Goal: Transaction & Acquisition: Purchase product/service

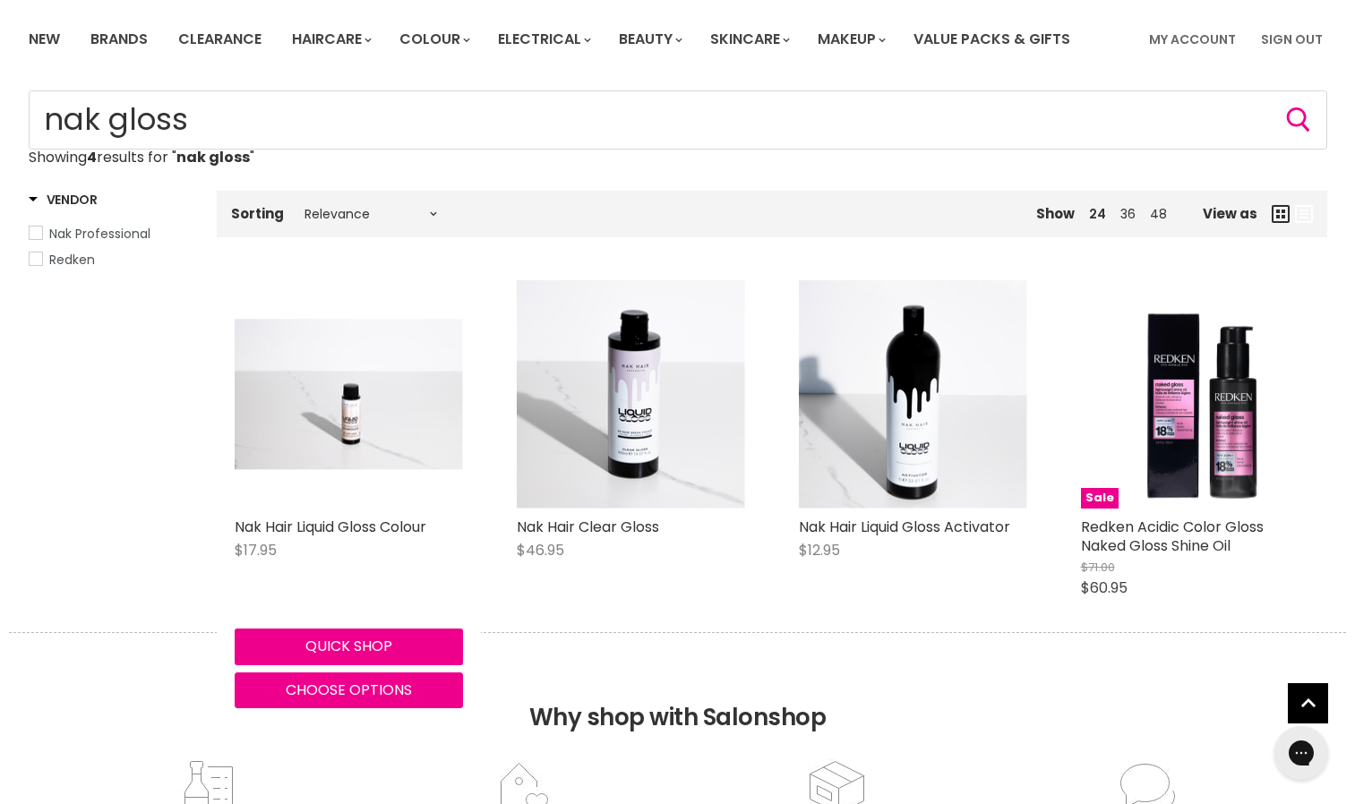
click at [346, 511] on div "Nak Hair Liquid Gloss Colour $17.95 Nak Professional Quick shop Choose options" at bounding box center [349, 494] width 264 height 464
click at [262, 529] on link "Nak Hair Liquid Gloss Colour" at bounding box center [331, 527] width 192 height 21
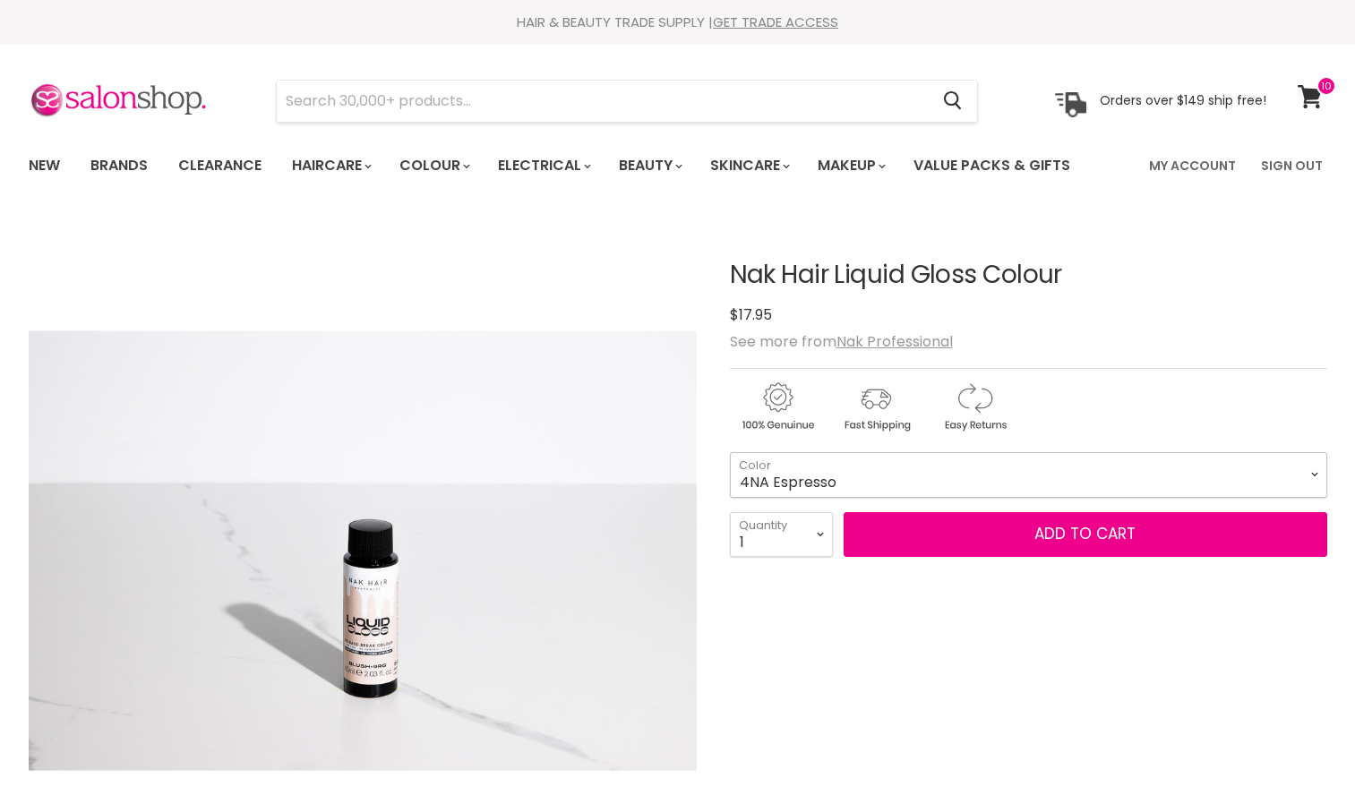
click at [877, 479] on select "4NA Espresso 5M Berry 5NA Mocha 6AA Graphite 6CH Truffle 6N Coco 6NA Wood 6VM S…" at bounding box center [1028, 474] width 597 height 45
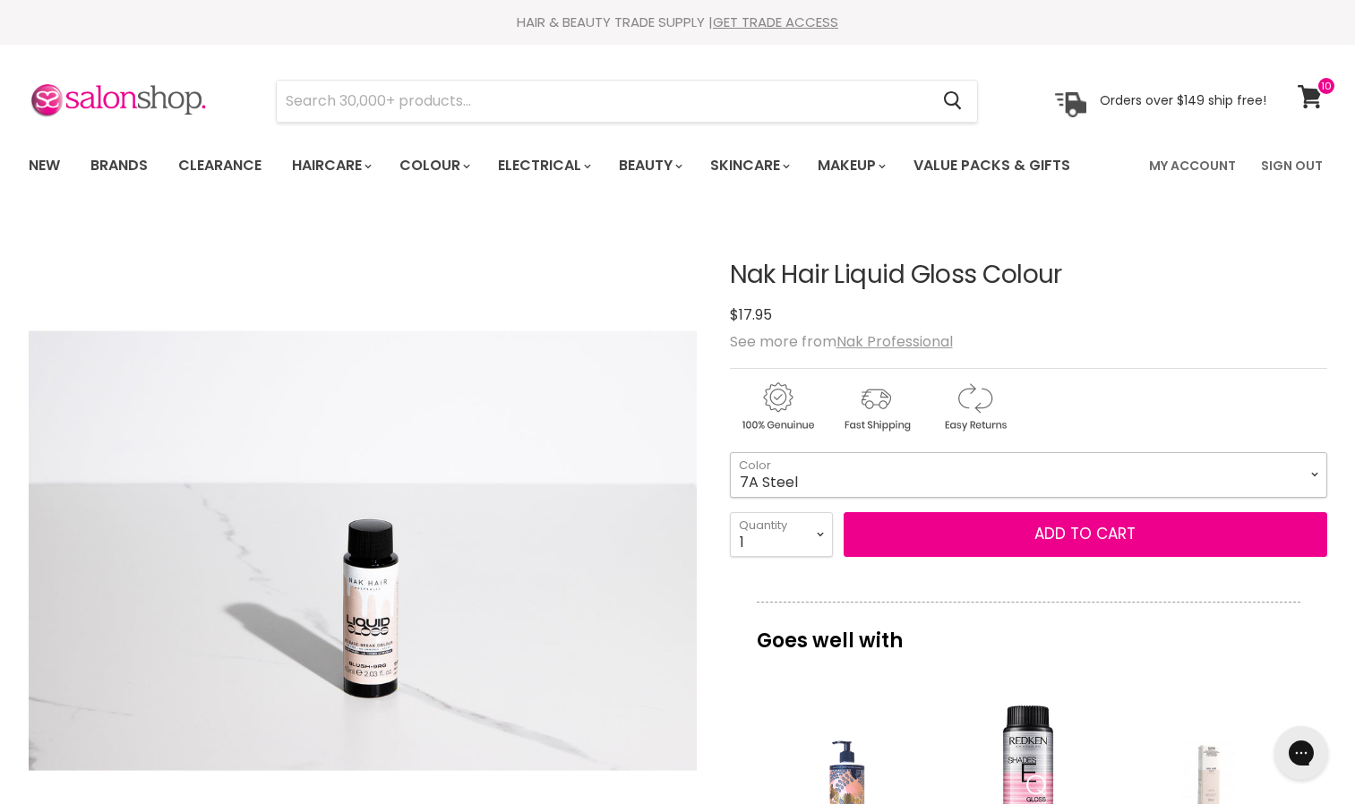
click at [730, 452] on select "4NA Espresso 5M Berry 5NA Mocha 6AA Graphite 6CH Truffle 6N Coco 6NA Wood 6VM S…" at bounding box center [1028, 474] width 597 height 45
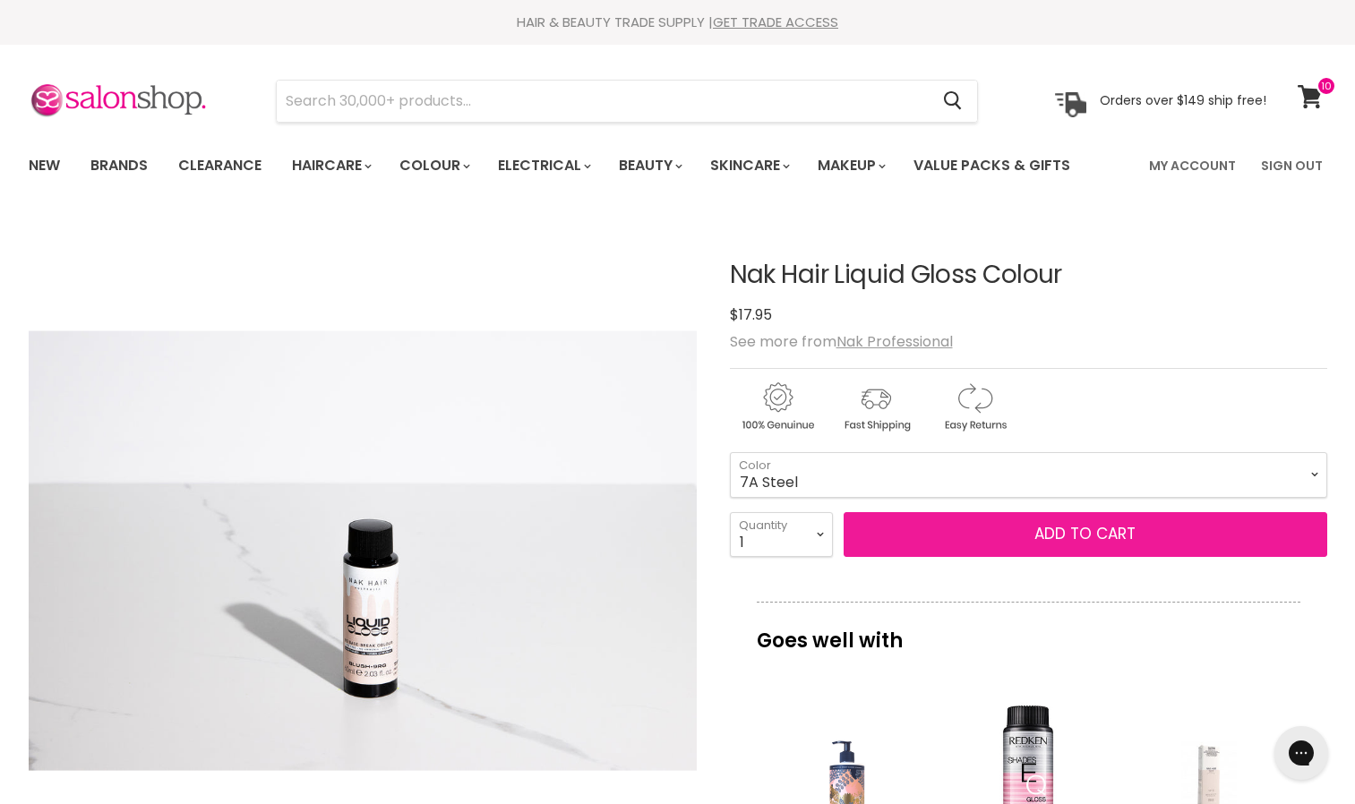
click at [1008, 541] on button "Add to cart" at bounding box center [1086, 534] width 484 height 45
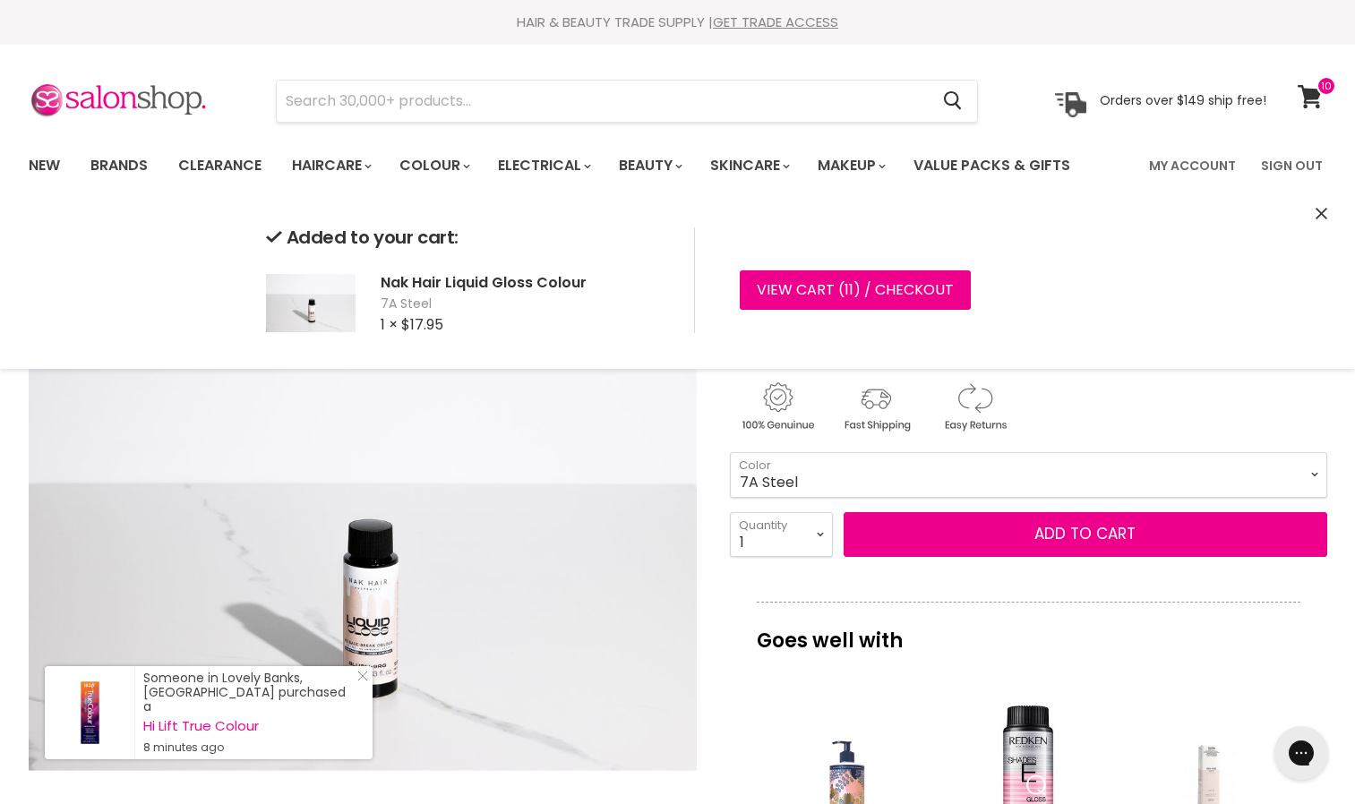
click at [971, 510] on form "4NA Espresso - 5M Berry - 5NA Mocha - 6AA Graphite - 6CH Truffle - 6N Coco - 6N…" at bounding box center [1028, 504] width 597 height 105
click at [1314, 477] on select "4NA Espresso 5M Berry 5NA Mocha 6AA Graphite 6CH Truffle 6N Coco 6NA Wood 6VM S…" at bounding box center [1028, 474] width 597 height 45
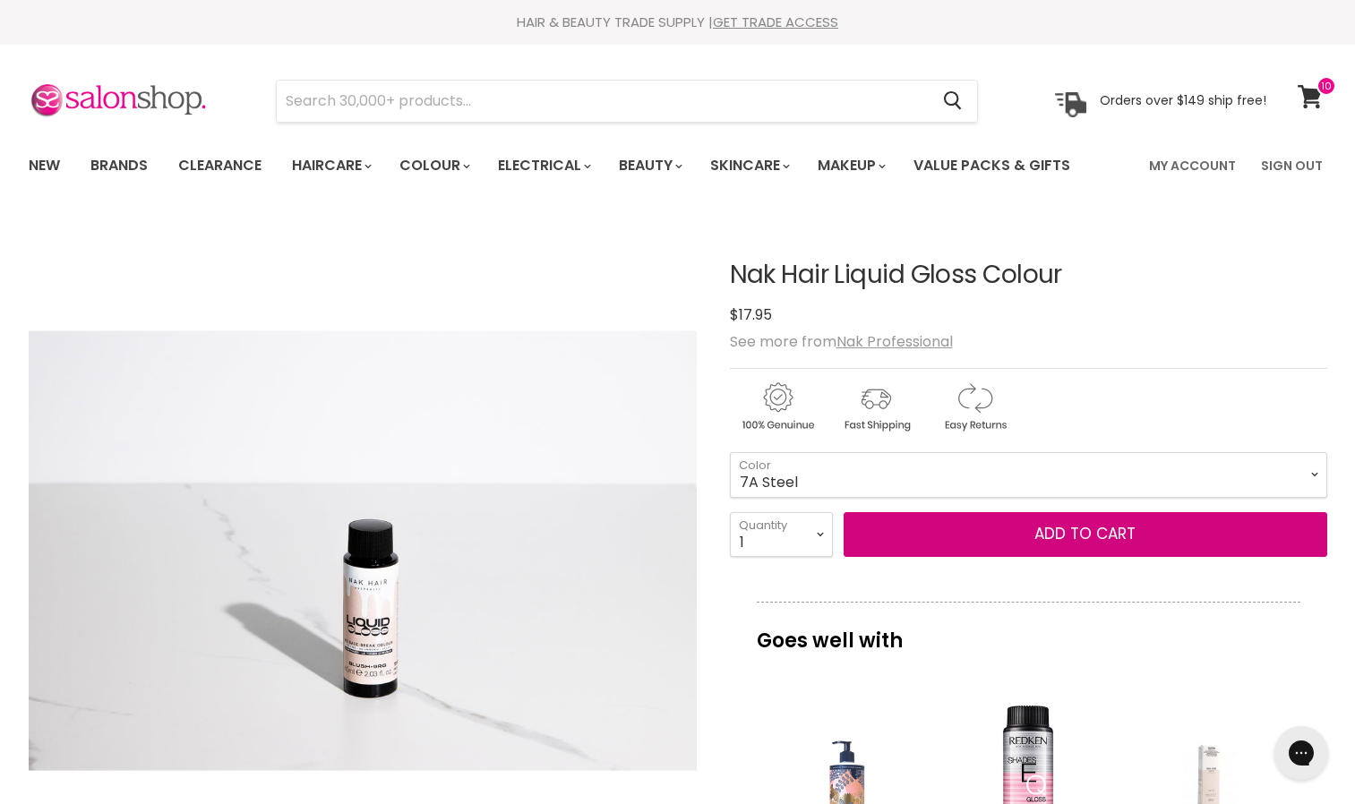
select select "4NA Espresso"
click at [730, 452] on select "4NA Espresso 5M Berry 5NA Mocha 6AA Graphite 6CH Truffle 6N Coco 6NA Wood 6VM S…" at bounding box center [1028, 474] width 597 height 45
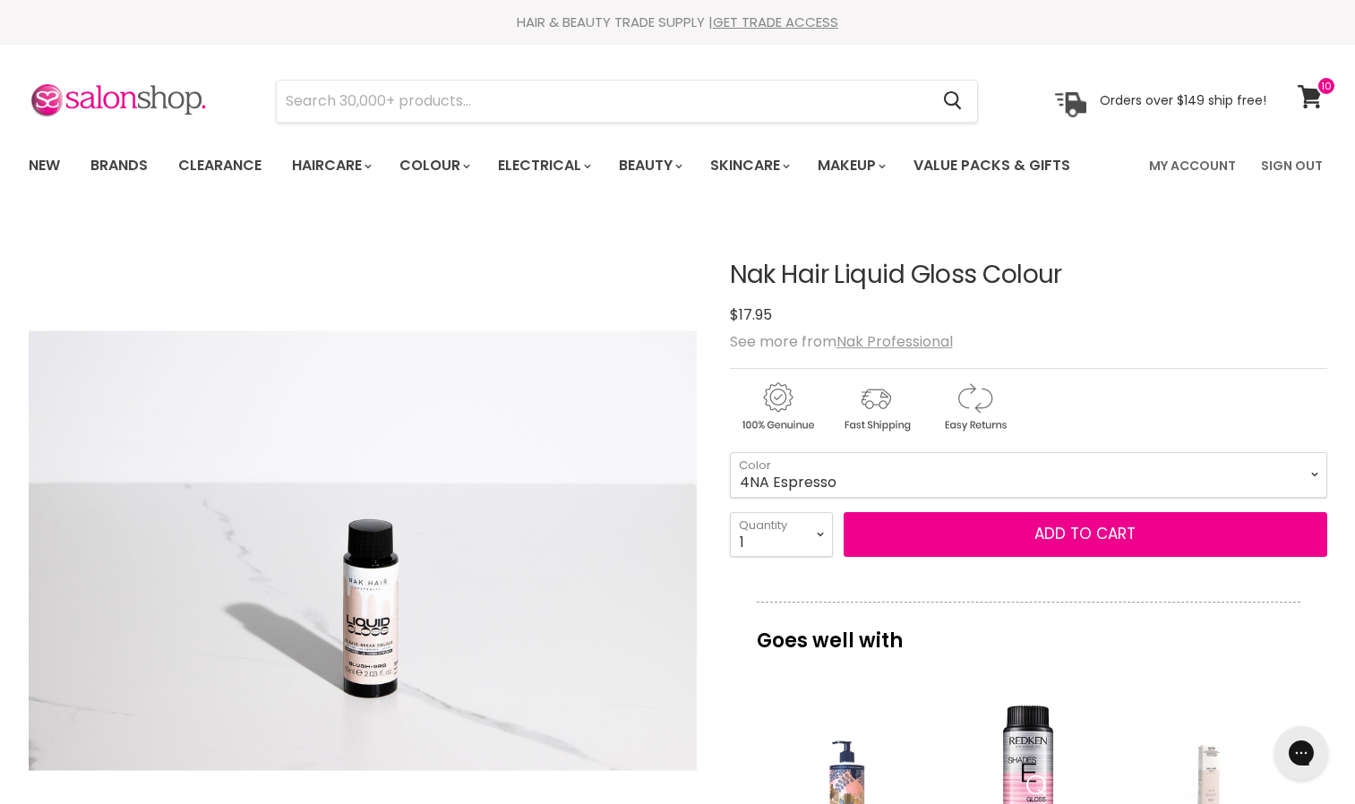
click at [790, 662] on div "Goes well with imageUrl Nak Care Coloured Conditioner $22.95 imageUrl Redken Sh…" at bounding box center [1028, 816] width 597 height 428
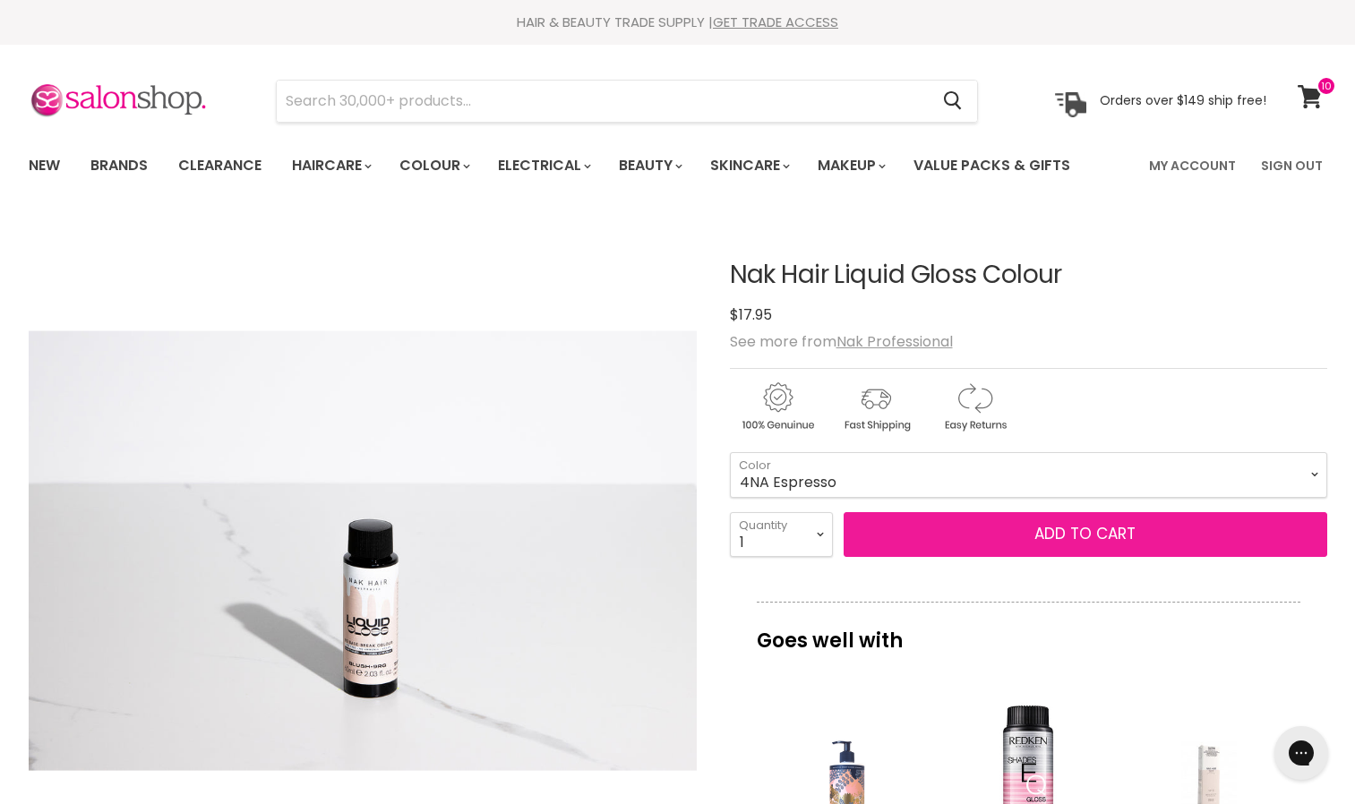
click at [978, 518] on button "Add to cart" at bounding box center [1086, 534] width 484 height 45
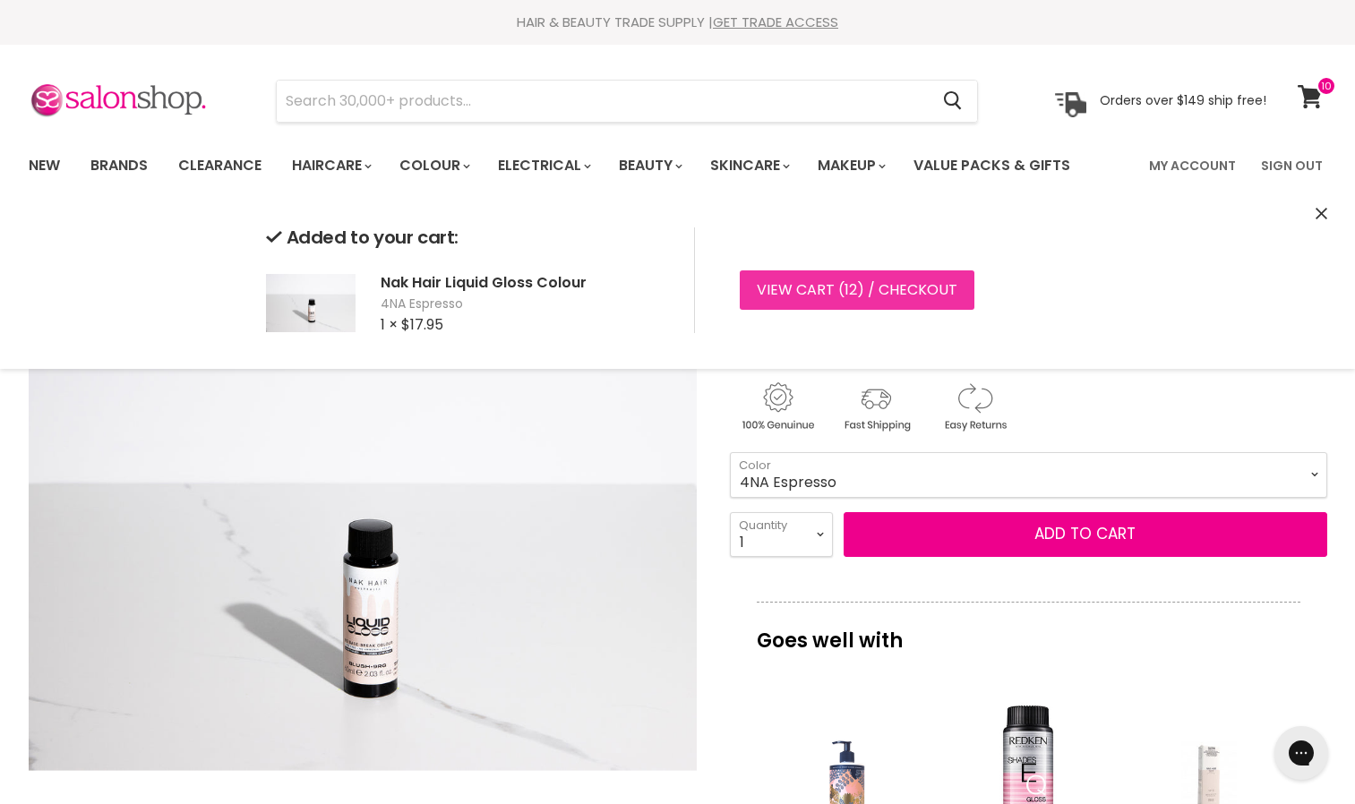
click at [818, 293] on link "View cart ( 12 ) / Checkout" at bounding box center [857, 289] width 235 height 39
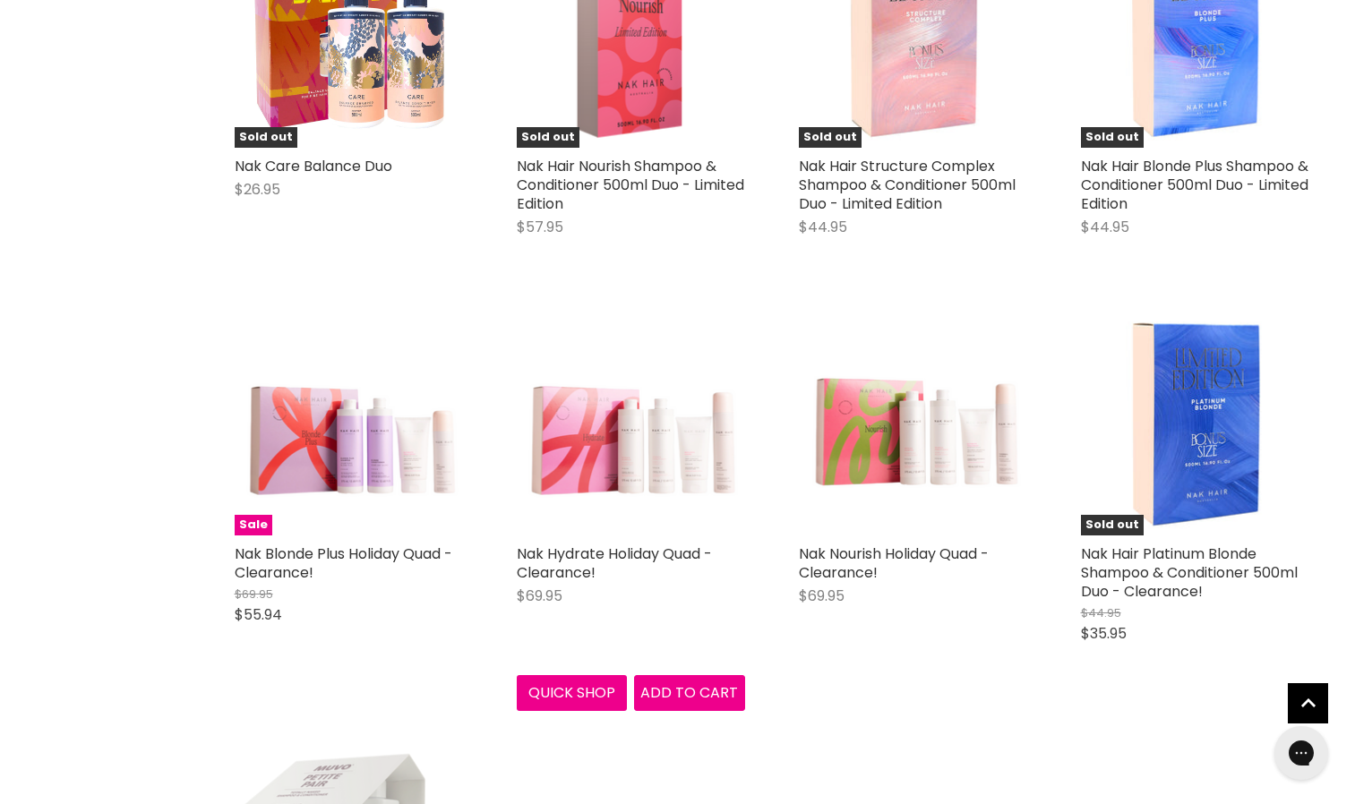
click at [643, 460] on img "Main content" at bounding box center [631, 421] width 228 height 223
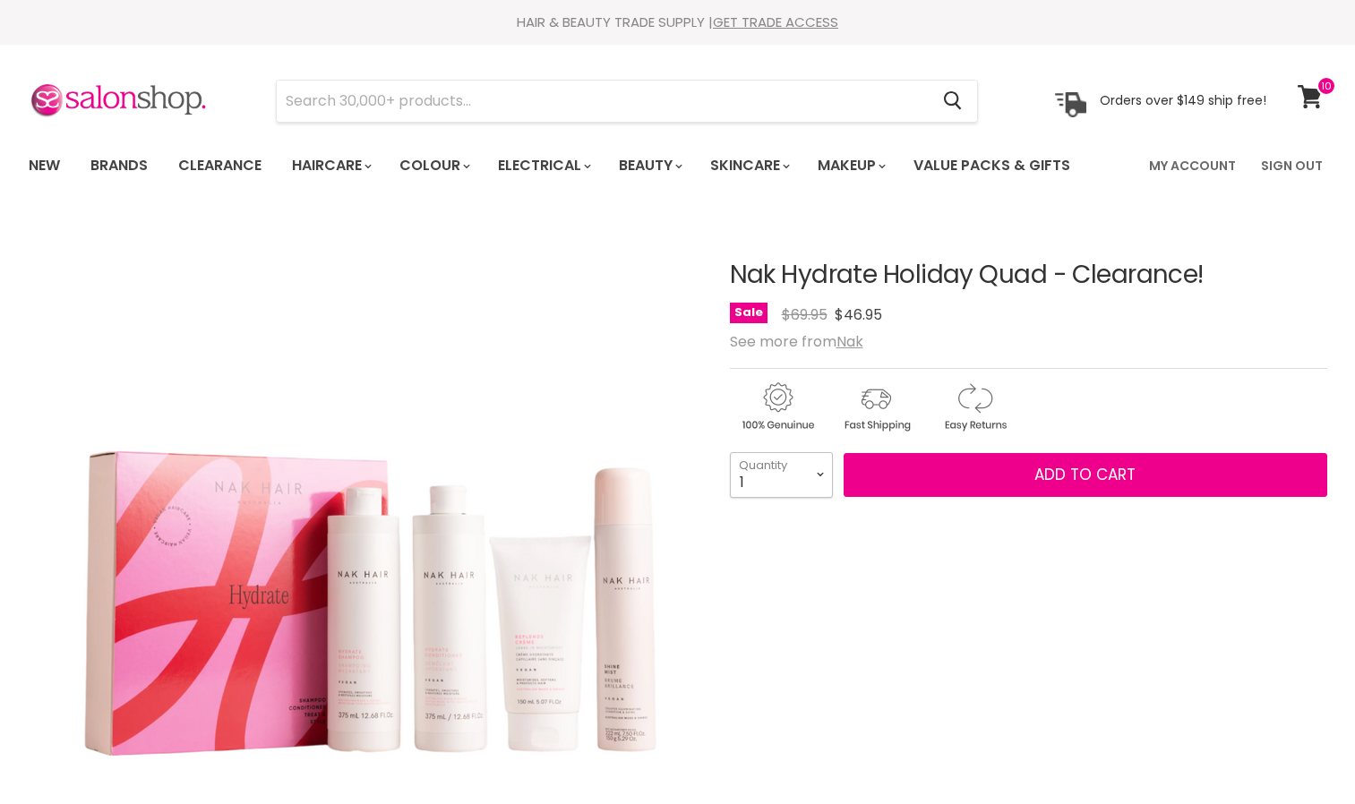
drag, startPoint x: 0, startPoint y: 0, endPoint x: 815, endPoint y: 468, distance: 939.9
click at [815, 468] on select "1 2 3 4 5 6 7 8 9 10+" at bounding box center [781, 474] width 103 height 45
select select "3"
click at [730, 452] on select "1 2 3 4 5 6 7 8 9 10+" at bounding box center [781, 474] width 103 height 45
type input "3"
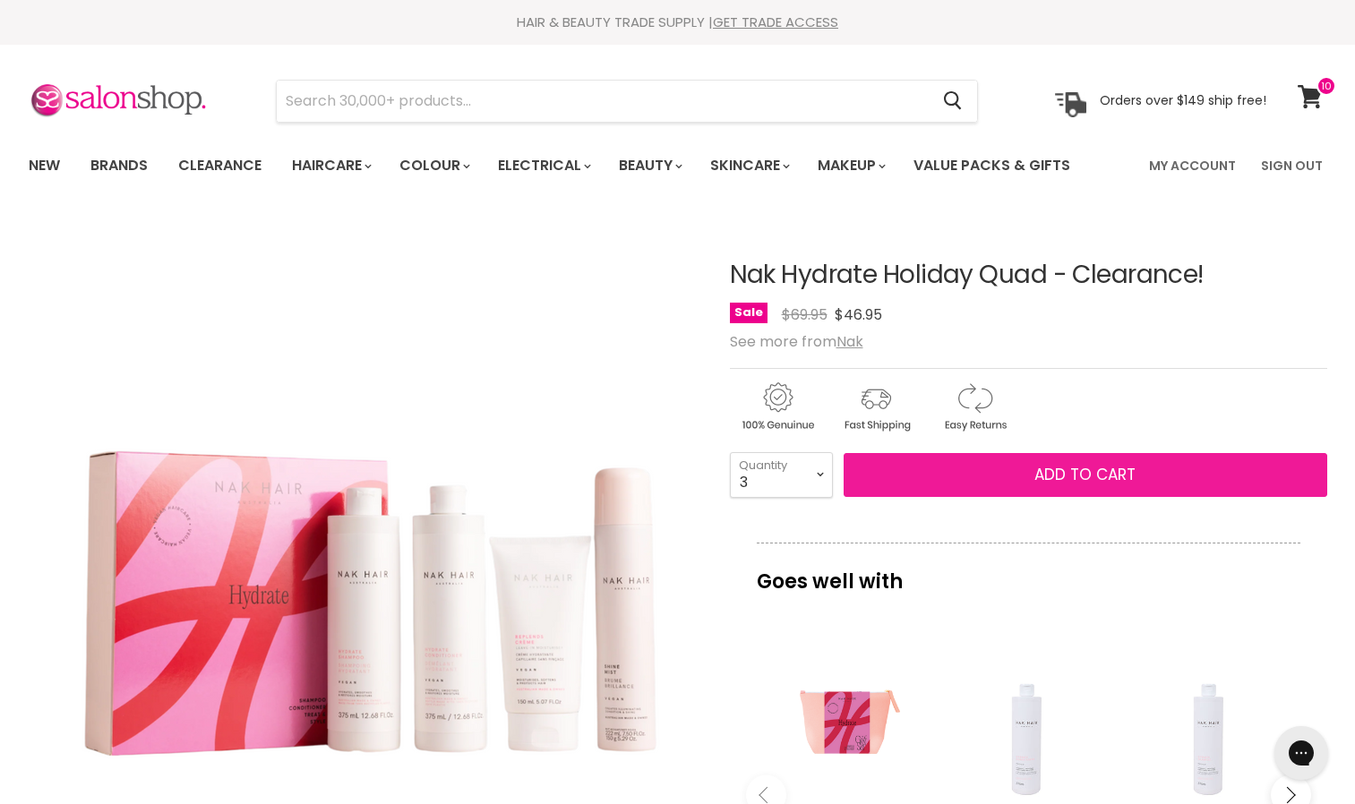
click at [1009, 473] on button "Add to cart" at bounding box center [1086, 475] width 484 height 45
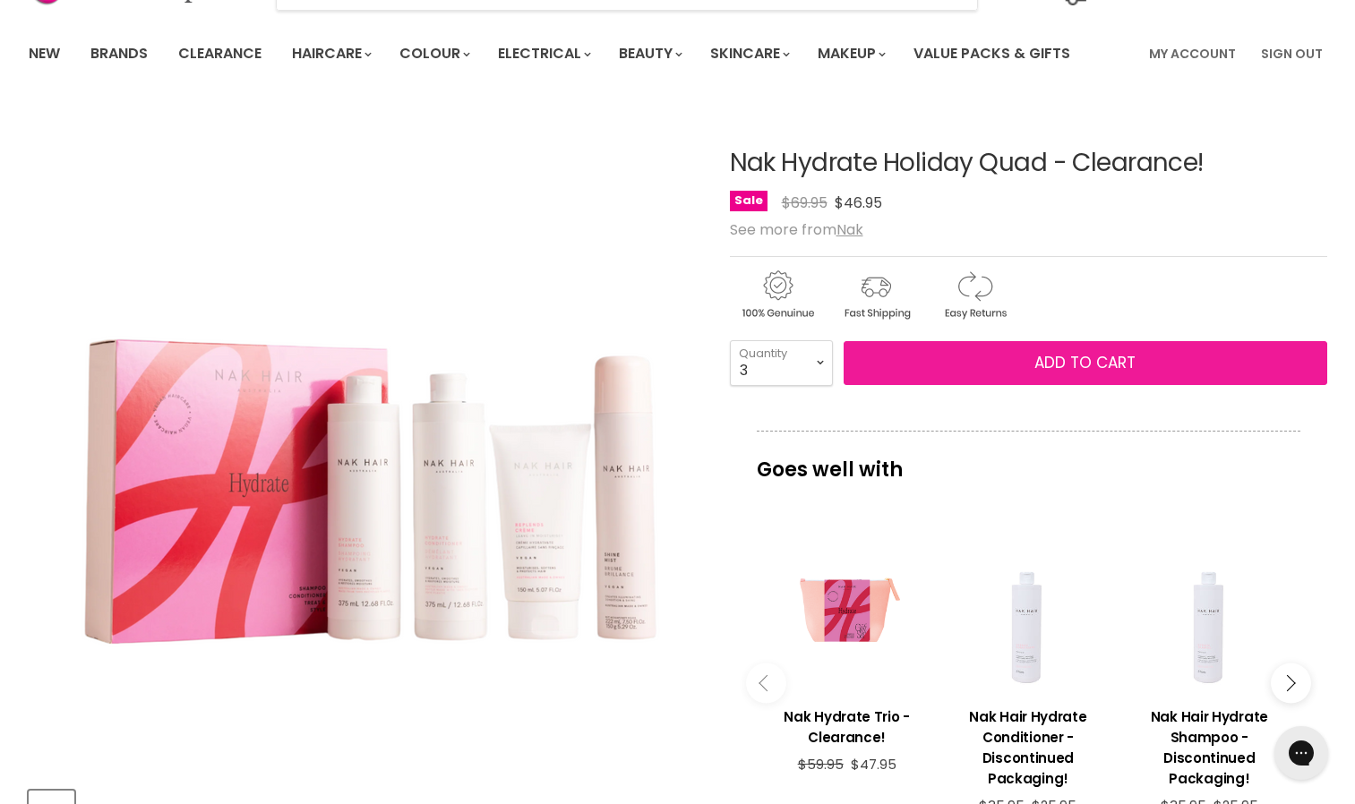
scroll to position [113, 0]
click at [1022, 365] on button "Add to cart" at bounding box center [1086, 362] width 484 height 45
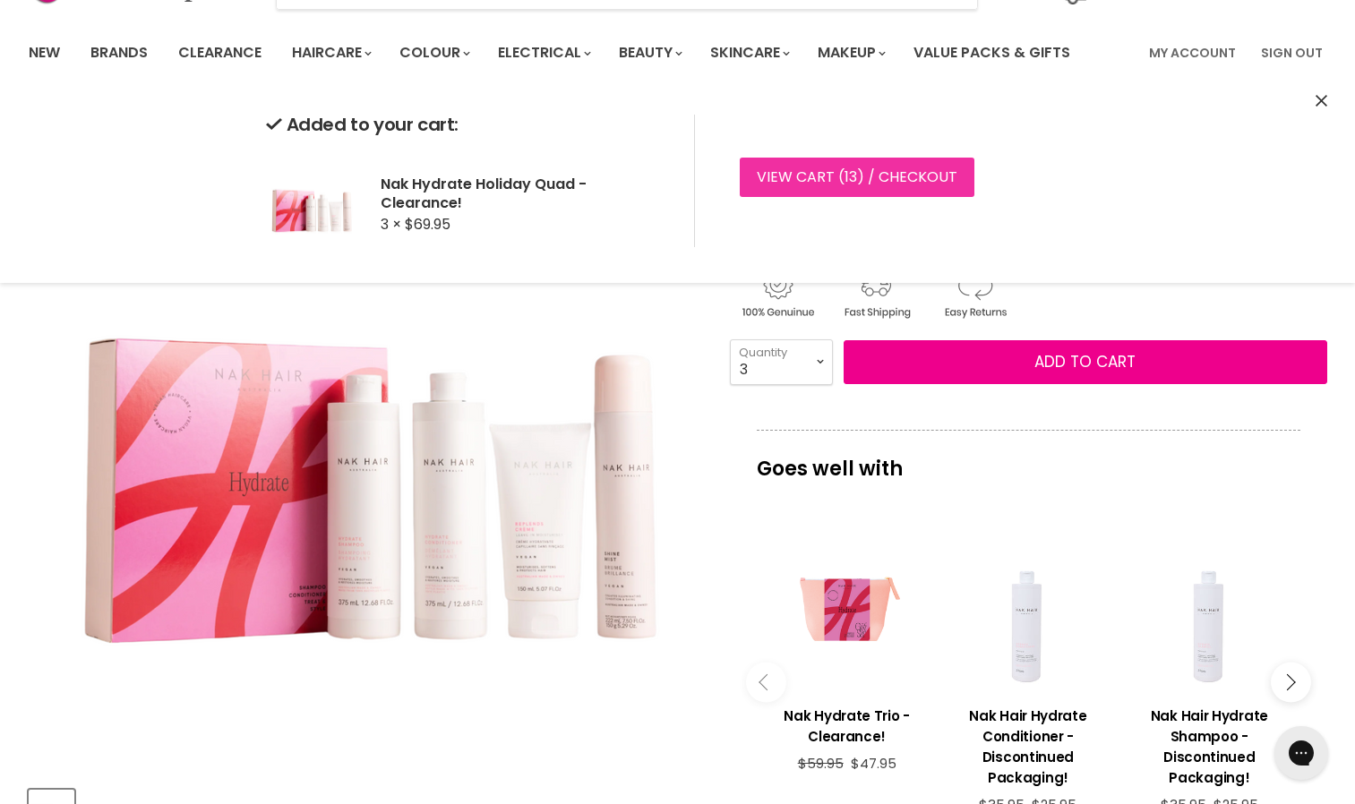
click at [856, 181] on link "View cart ( 13 ) / Checkout" at bounding box center [857, 177] width 235 height 39
